Goal: Task Accomplishment & Management: Complete application form

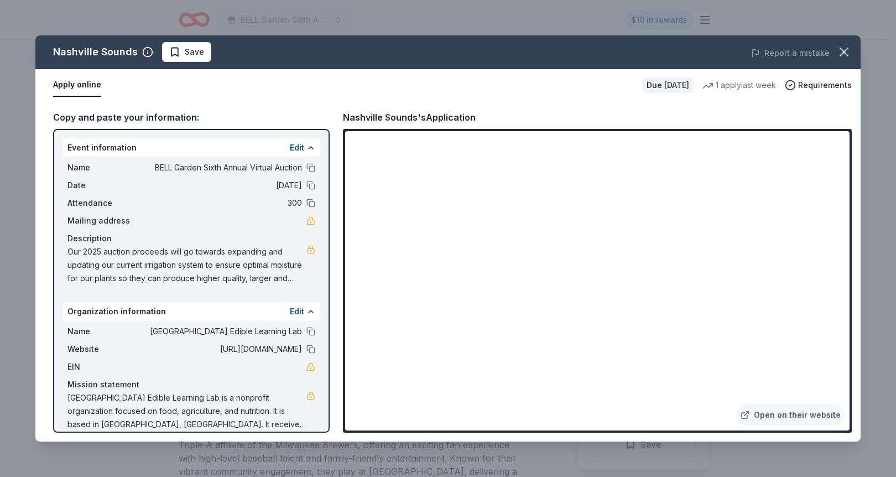
scroll to position [564, 0]
click at [200, 45] on span "Save" at bounding box center [194, 51] width 19 height 13
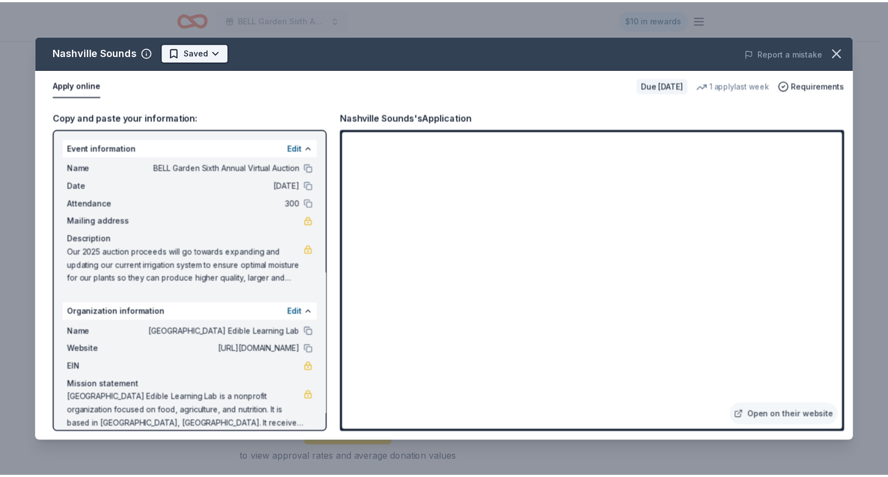
scroll to position [0, 0]
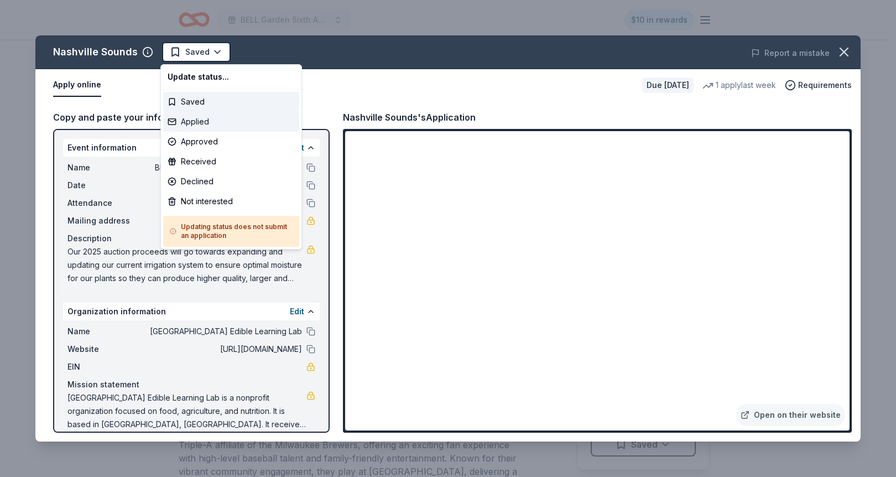
click at [198, 114] on div "Applied" at bounding box center [231, 122] width 136 height 20
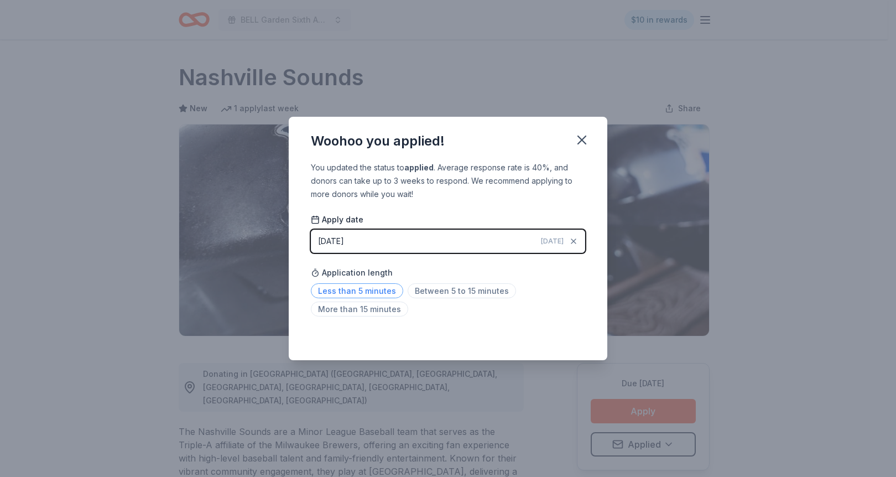
click at [377, 288] on span "Less than 5 minutes" at bounding box center [357, 290] width 92 height 15
click at [587, 134] on icon "button" at bounding box center [581, 139] width 15 height 15
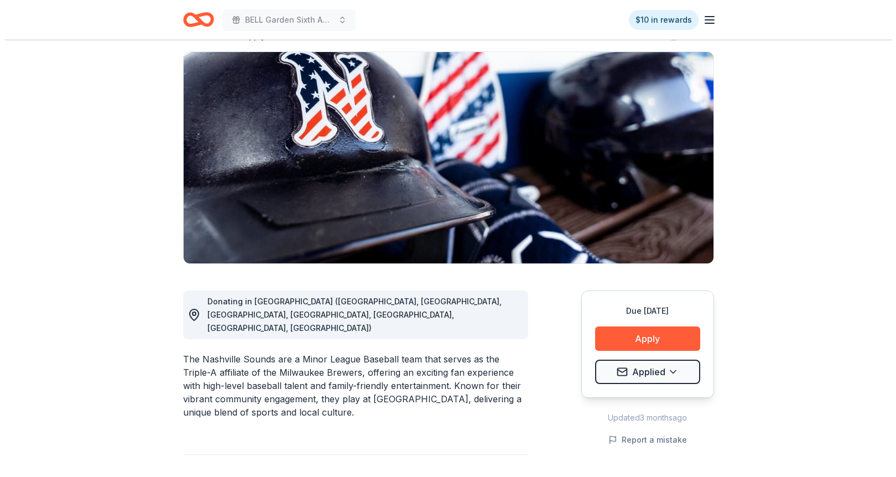
scroll to position [147, 0]
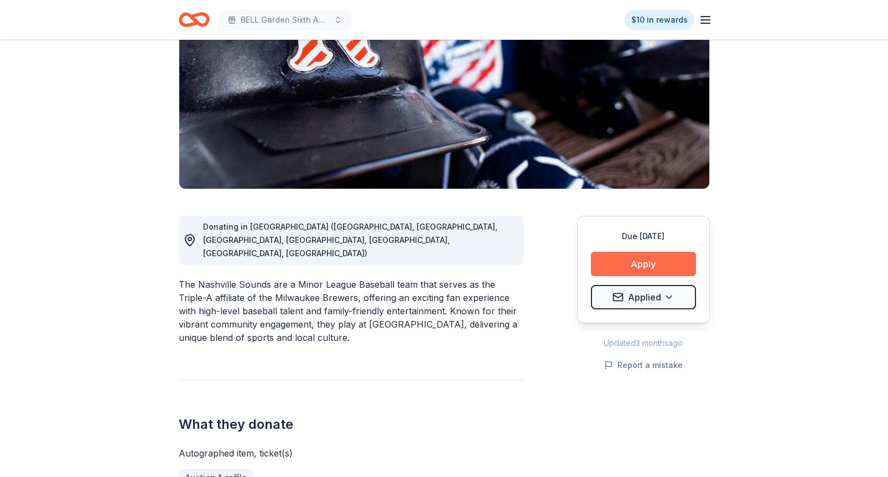
click at [649, 260] on button "Apply" at bounding box center [643, 264] width 105 height 24
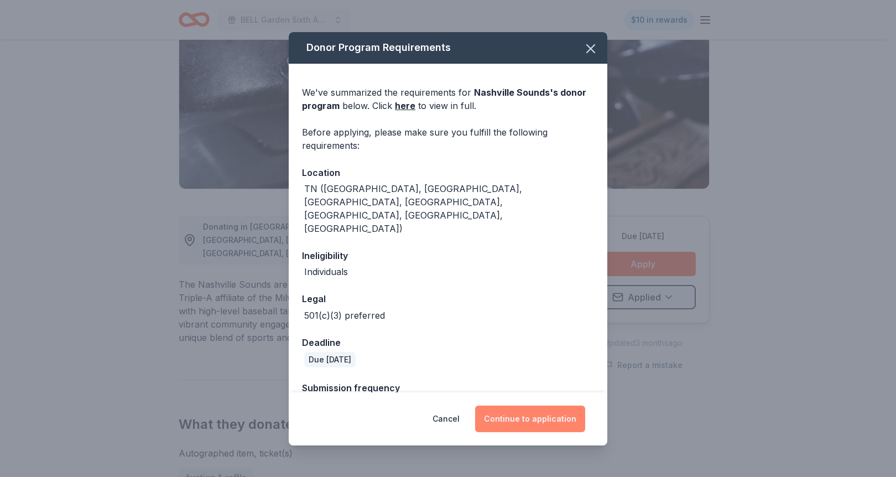
click at [546, 419] on button "Continue to application" at bounding box center [530, 419] width 110 height 27
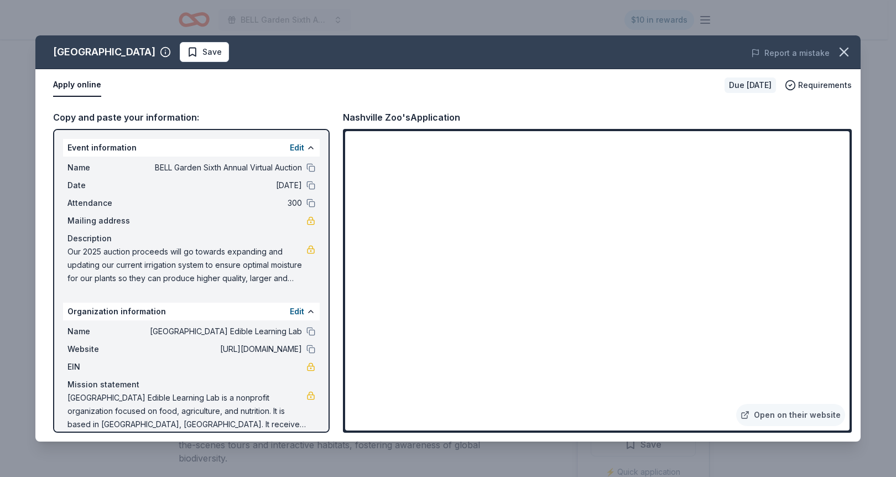
scroll to position [393, 0]
click at [203, 49] on span "Save" at bounding box center [212, 51] width 19 height 13
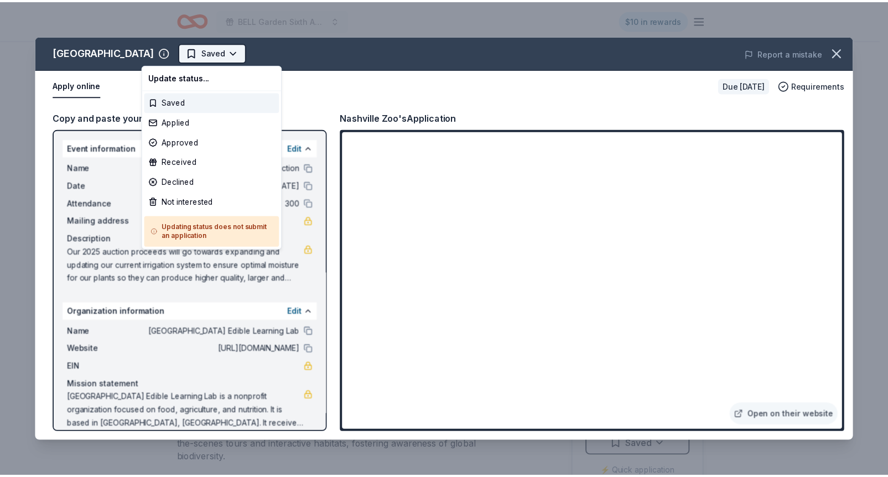
scroll to position [0, 0]
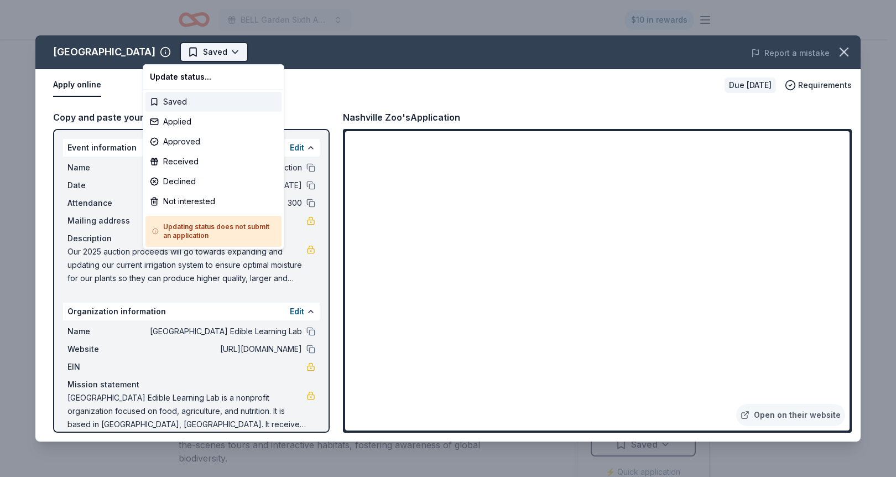
click at [208, 45] on html "BELL Garden Sixth Annual Virtual Auction $10 in rewards Due in 43 days Share Na…" at bounding box center [448, 238] width 896 height 477
click at [208, 116] on div "Applied" at bounding box center [214, 122] width 136 height 20
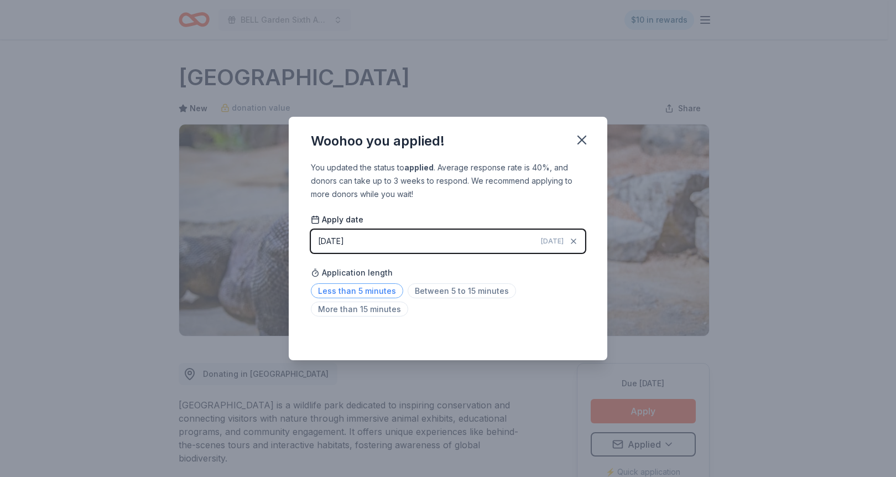
click at [377, 291] on span "Less than 5 minutes" at bounding box center [357, 290] width 92 height 15
drag, startPoint x: 582, startPoint y: 137, endPoint x: 594, endPoint y: 121, distance: 20.1
click at [582, 138] on icon "button" at bounding box center [581, 139] width 15 height 15
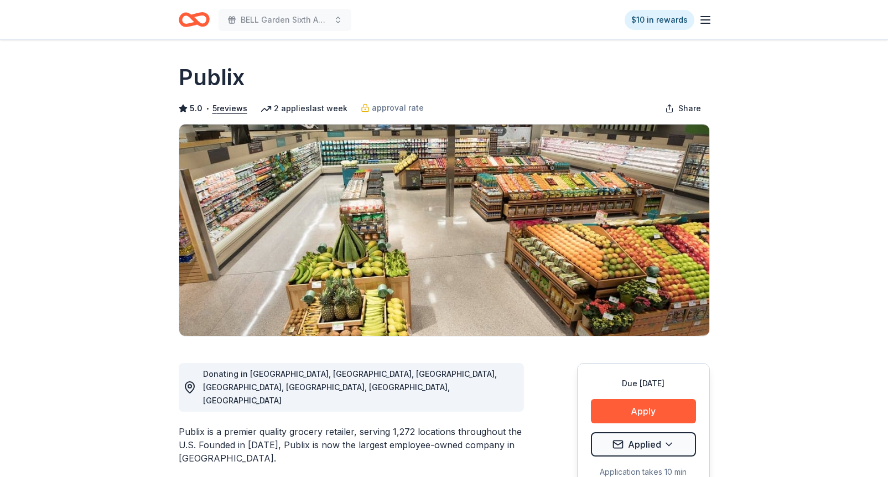
click at [708, 17] on line "button" at bounding box center [705, 17] width 9 height 0
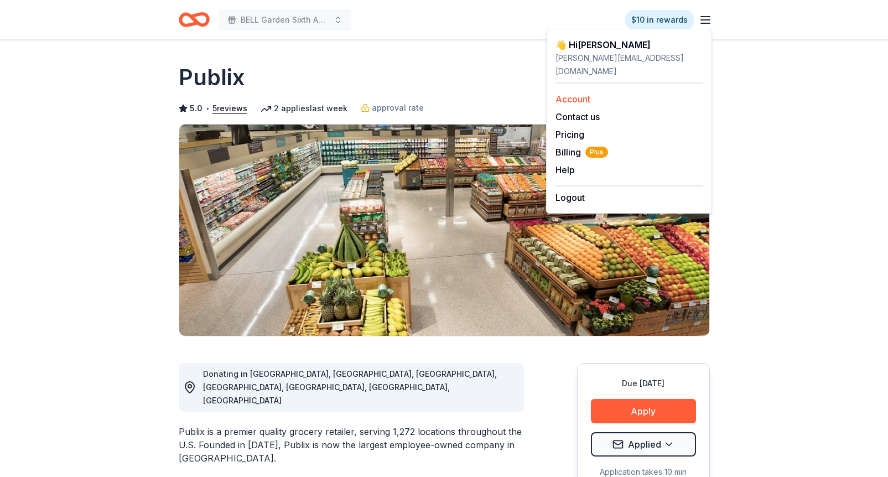
click at [593, 92] on div "Account" at bounding box center [629, 98] width 147 height 13
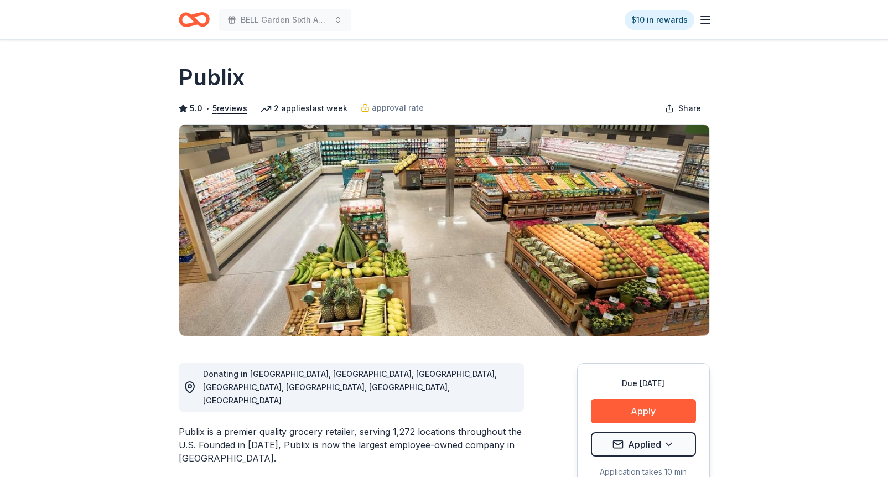
click at [705, 17] on line "button" at bounding box center [705, 17] width 9 height 0
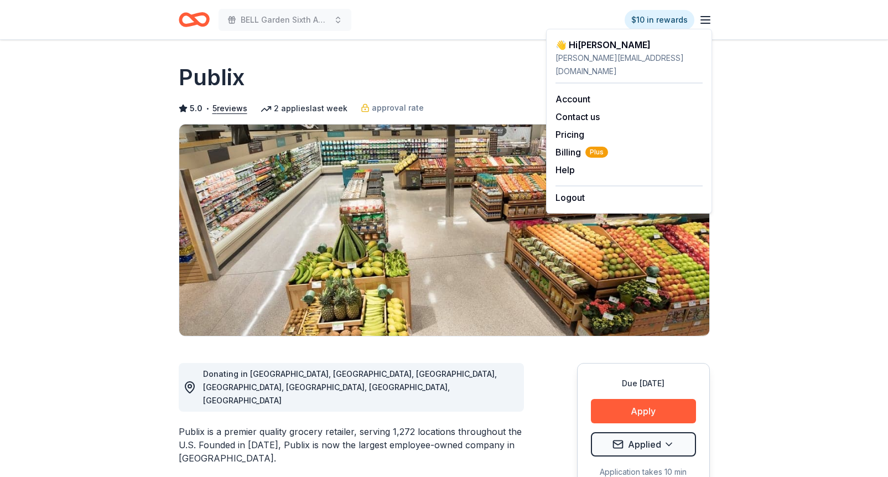
click at [573, 92] on div "Account" at bounding box center [629, 98] width 147 height 13
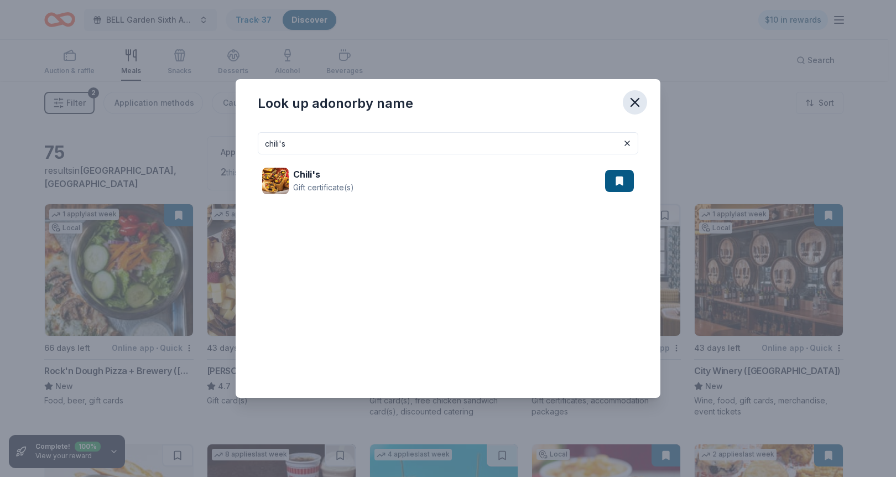
click at [634, 100] on icon "button" at bounding box center [635, 102] width 15 height 15
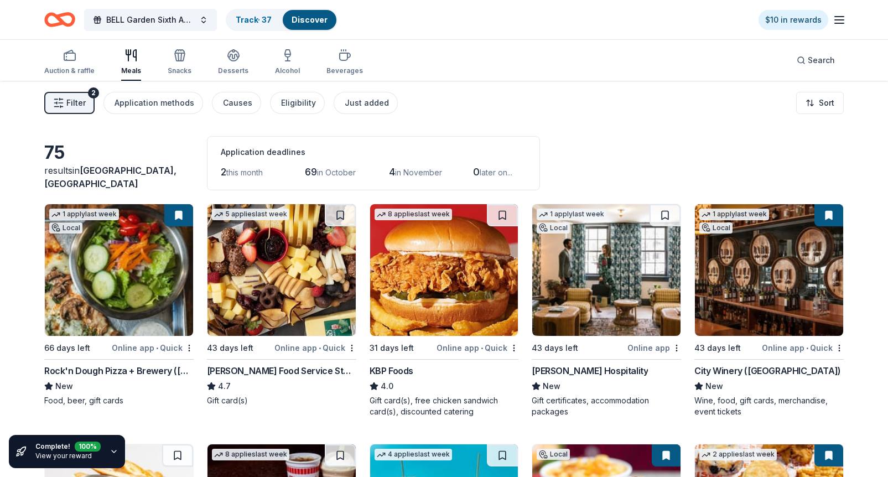
click at [840, 17] on line "button" at bounding box center [839, 17] width 9 height 0
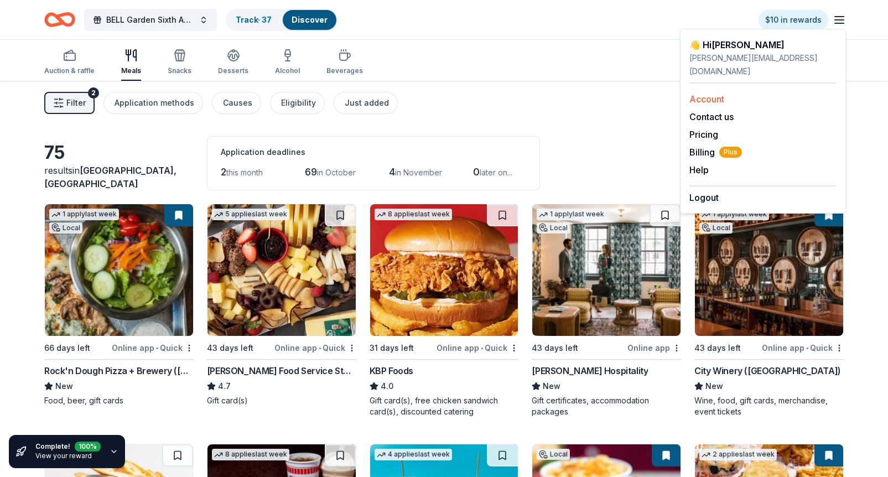
drag, startPoint x: 736, startPoint y: 82, endPoint x: 740, endPoint y: 89, distance: 7.5
click at [742, 92] on div "Account" at bounding box center [762, 98] width 147 height 13
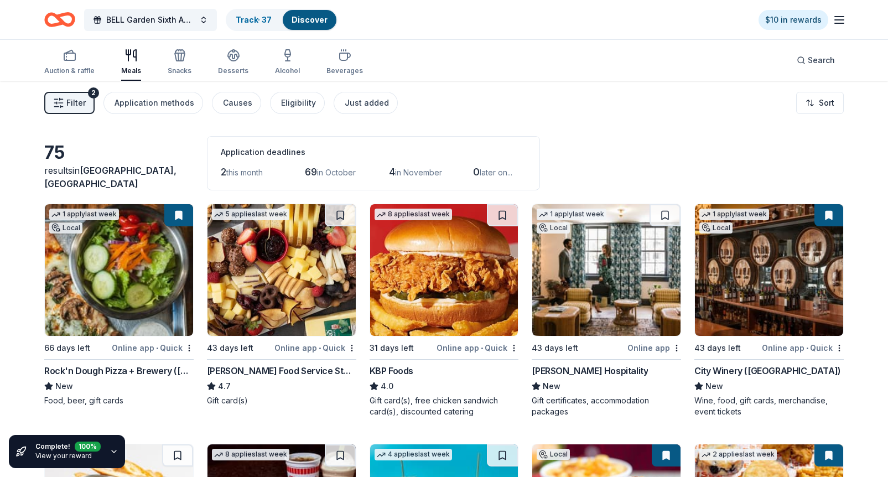
click at [839, 17] on line "button" at bounding box center [839, 17] width 9 height 0
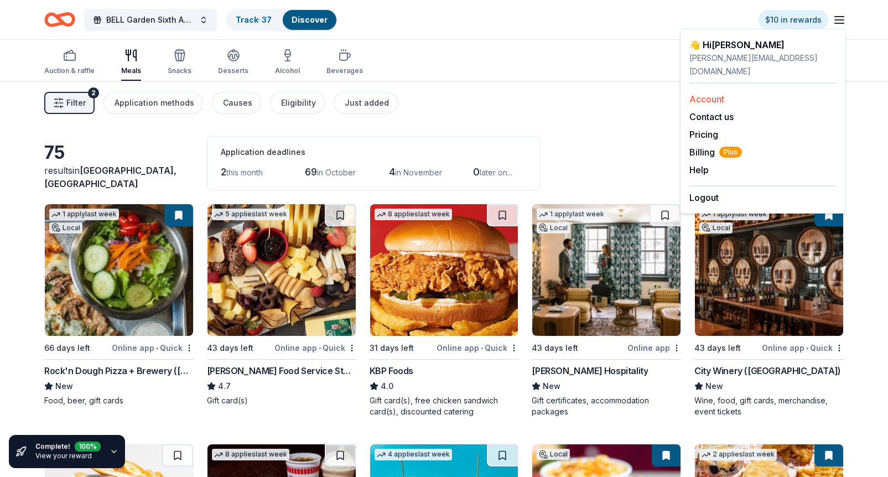
click at [731, 92] on div "Account" at bounding box center [762, 98] width 147 height 13
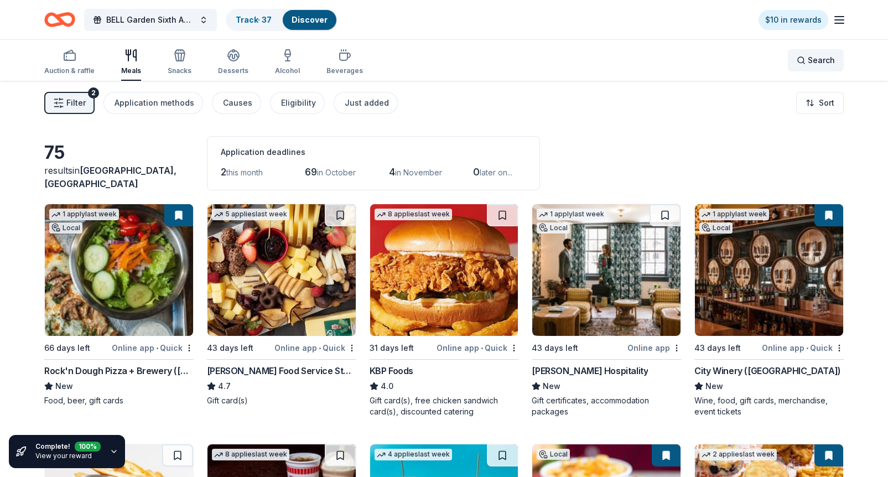
click at [818, 60] on span "Search" at bounding box center [821, 60] width 27 height 13
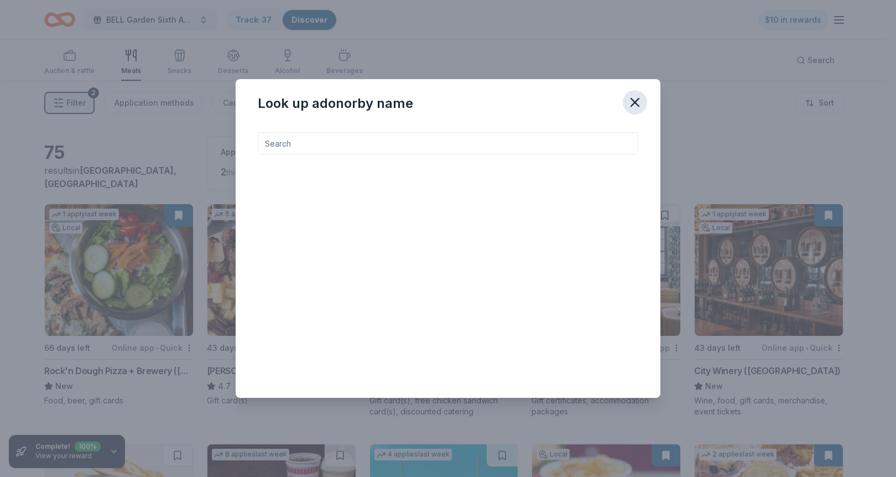
click at [639, 102] on icon "button" at bounding box center [635, 102] width 15 height 15
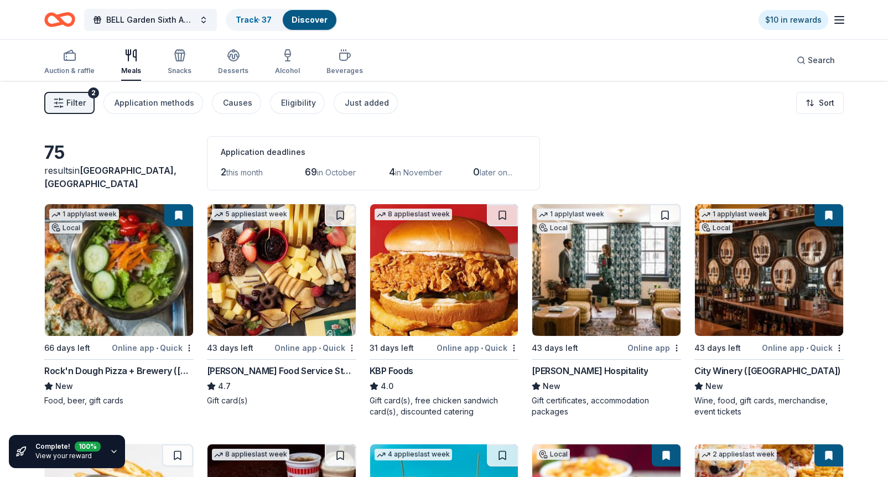
click at [841, 19] on icon "button" at bounding box center [839, 19] width 13 height 13
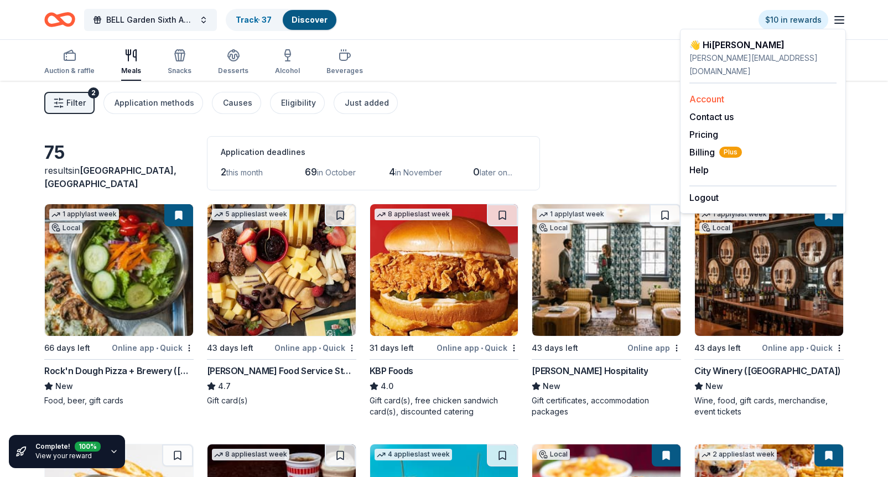
drag, startPoint x: 841, startPoint y: 19, endPoint x: 715, endPoint y: 84, distance: 142.1
click at [715, 94] on link "Account" at bounding box center [706, 99] width 35 height 11
click at [716, 94] on link "Account" at bounding box center [706, 99] width 35 height 11
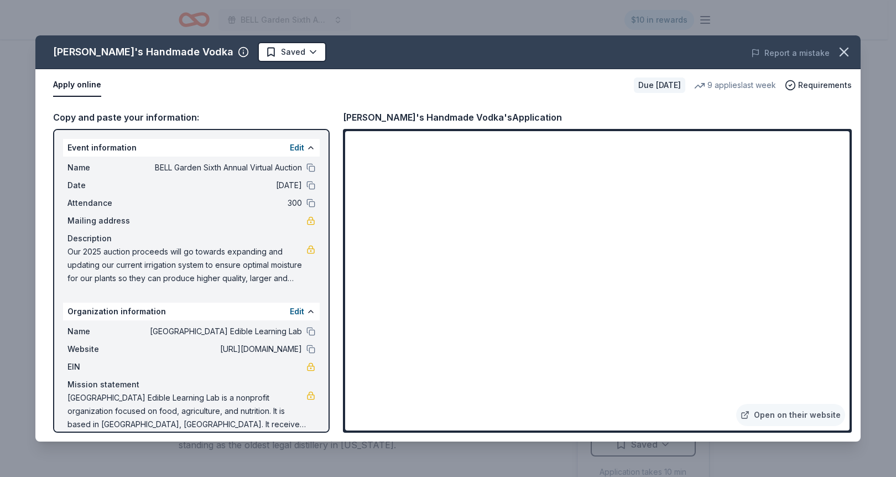
scroll to position [427, 0]
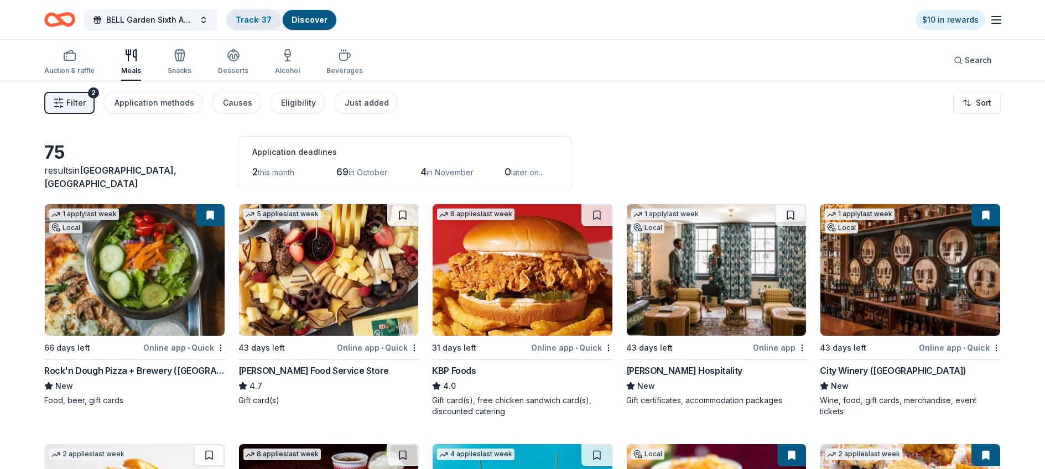
click at [253, 13] on div "Track · 37" at bounding box center [254, 20] width 54 height 20
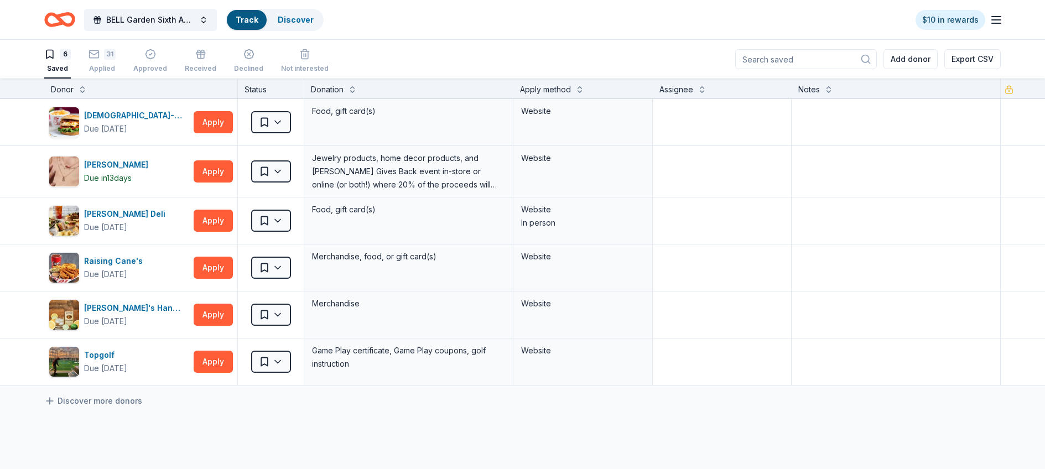
scroll to position [1, 0]
click at [279, 120] on html "BELL Garden Sixth Annual Virtual Auction Track · 37 Discover $10 in rewards 6 S…" at bounding box center [522, 233] width 1045 height 469
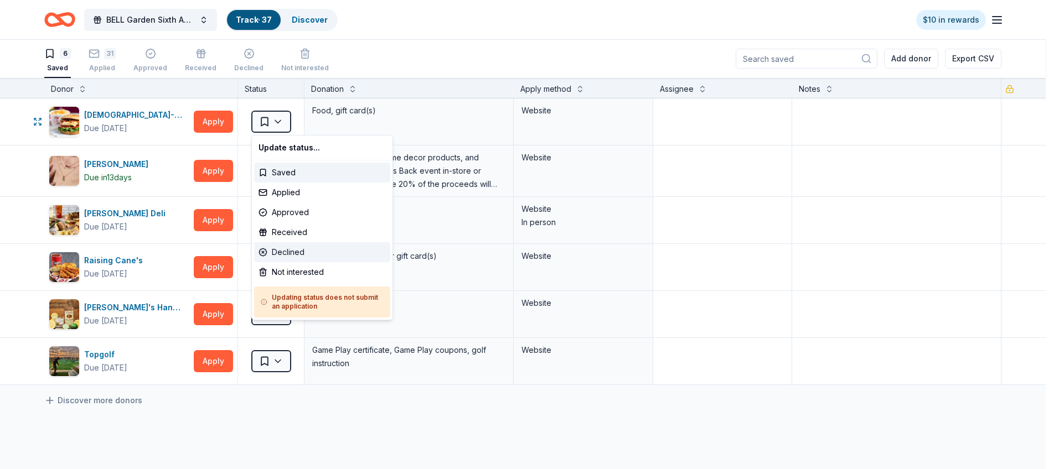
click at [308, 252] on div "Declined" at bounding box center [322, 252] width 136 height 20
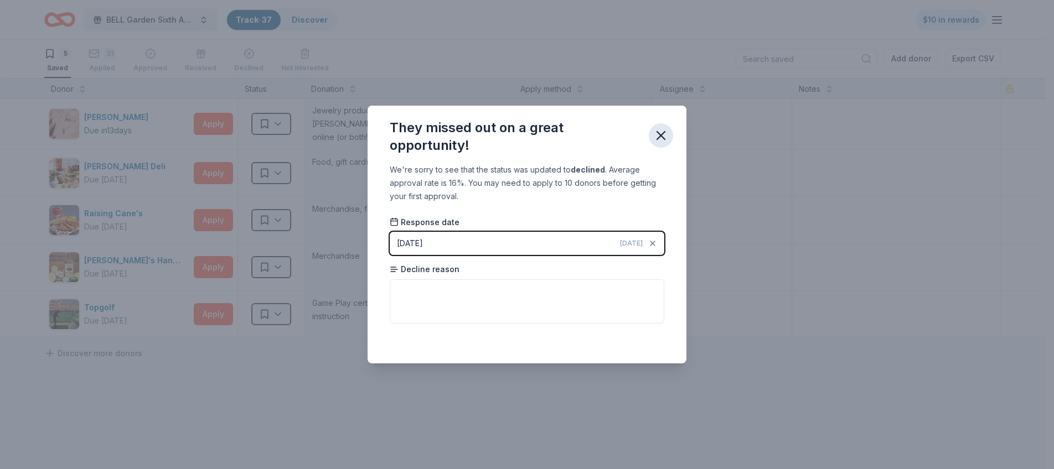
click at [654, 129] on icon "button" at bounding box center [660, 135] width 15 height 15
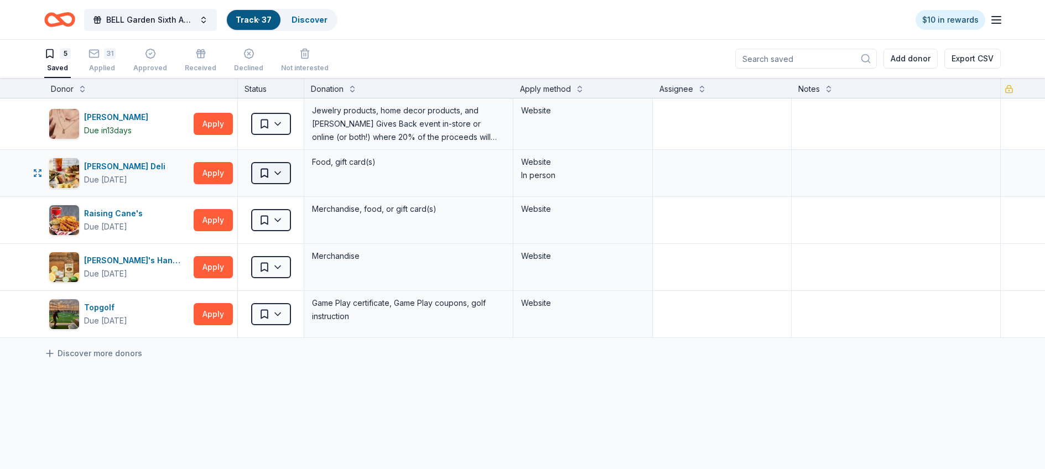
click at [280, 171] on html "BELL Garden Sixth Annual Virtual Auction Track · 37 Discover $10 in rewards 5 S…" at bounding box center [522, 233] width 1045 height 469
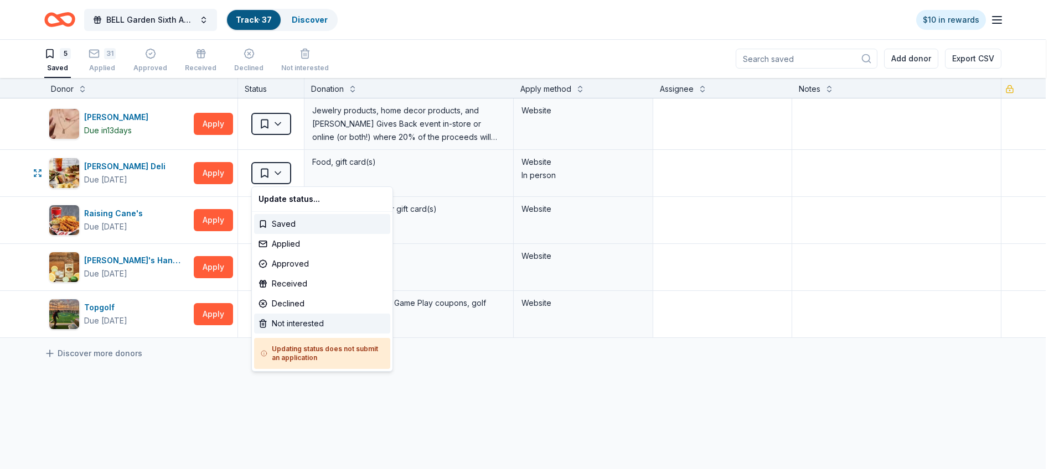
click at [305, 320] on div "Not interested" at bounding box center [322, 324] width 136 height 20
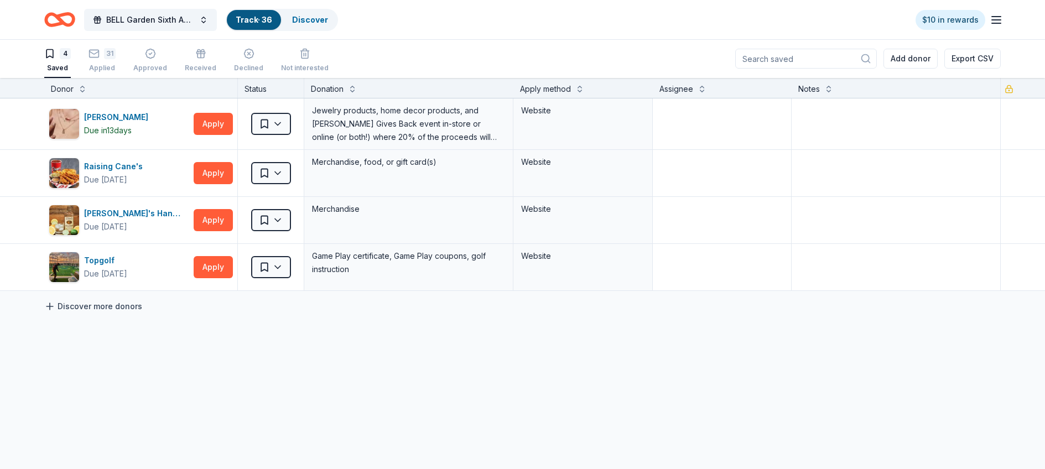
click at [116, 304] on link "Discover more donors" at bounding box center [93, 306] width 98 height 13
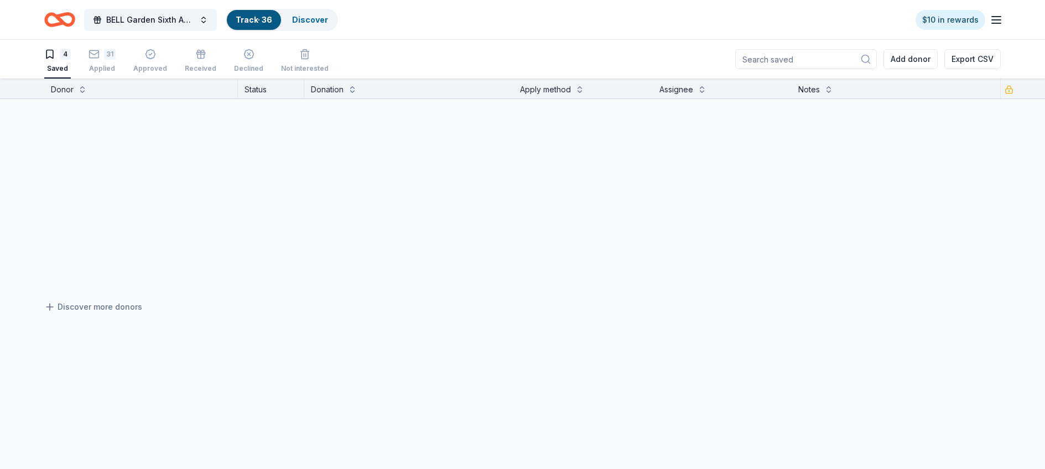
scroll to position [1, 0]
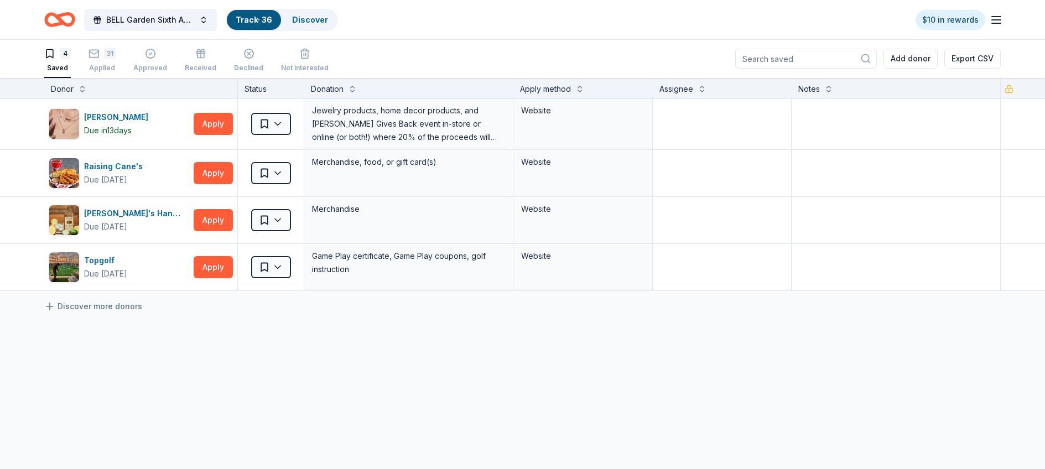
click at [256, 15] on link "Track · 36" at bounding box center [254, 19] width 37 height 9
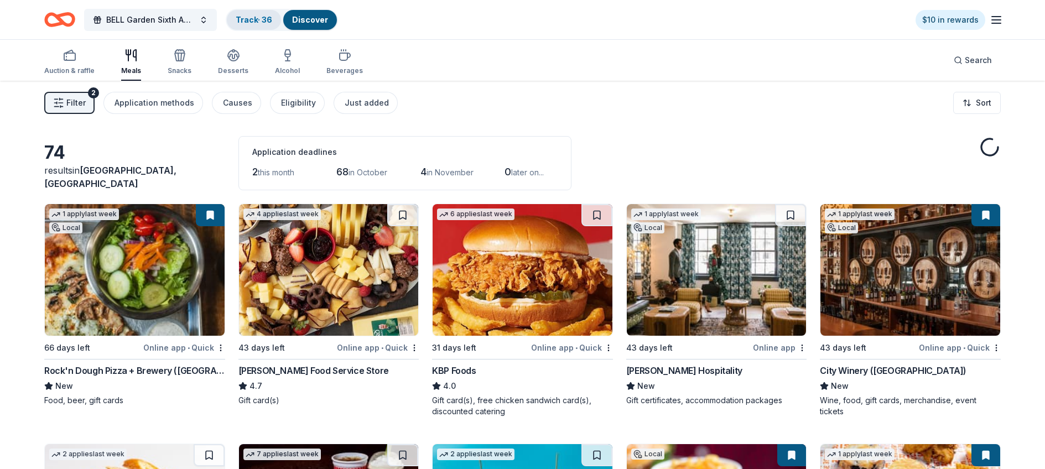
click at [256, 13] on div "Track · 36" at bounding box center [254, 20] width 54 height 20
click at [257, 17] on link "Track · 36" at bounding box center [254, 19] width 37 height 9
click at [128, 18] on span "BELL Garden Sixth Annual Virtual Auction" at bounding box center [150, 19] width 89 height 13
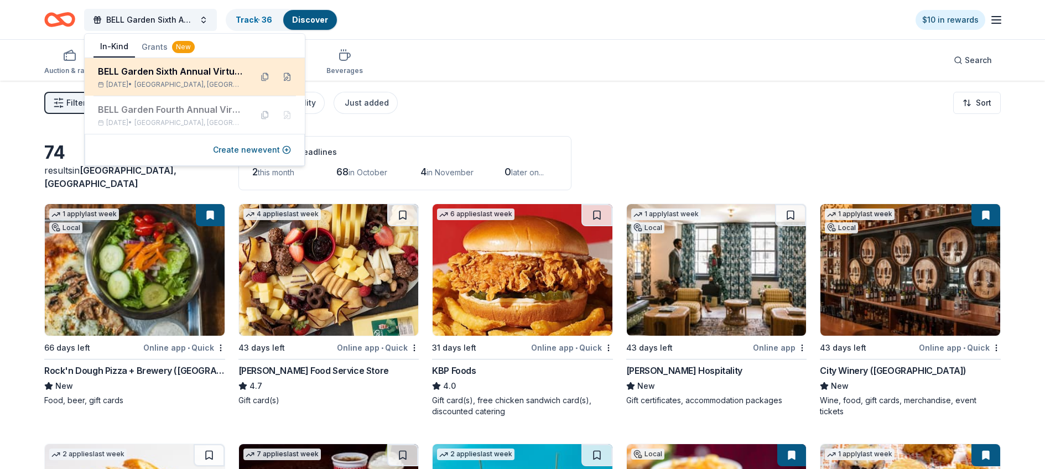
click at [195, 77] on div "BELL Garden Sixth Annual Virtual Auction" at bounding box center [170, 71] width 145 height 13
